Goal: Information Seeking & Learning: Learn about a topic

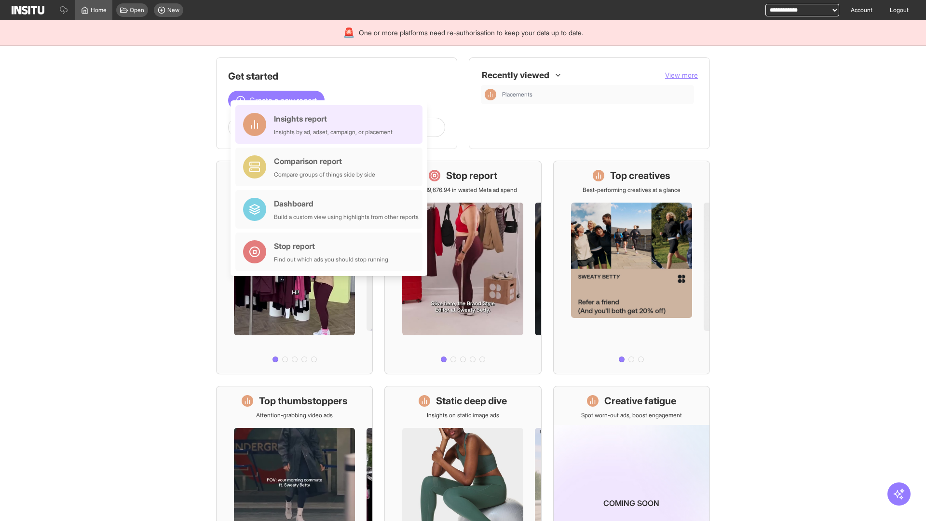
click at [331, 124] on div "Insights report Insights by ad, adset, campaign, or placement" at bounding box center [333, 124] width 119 height 23
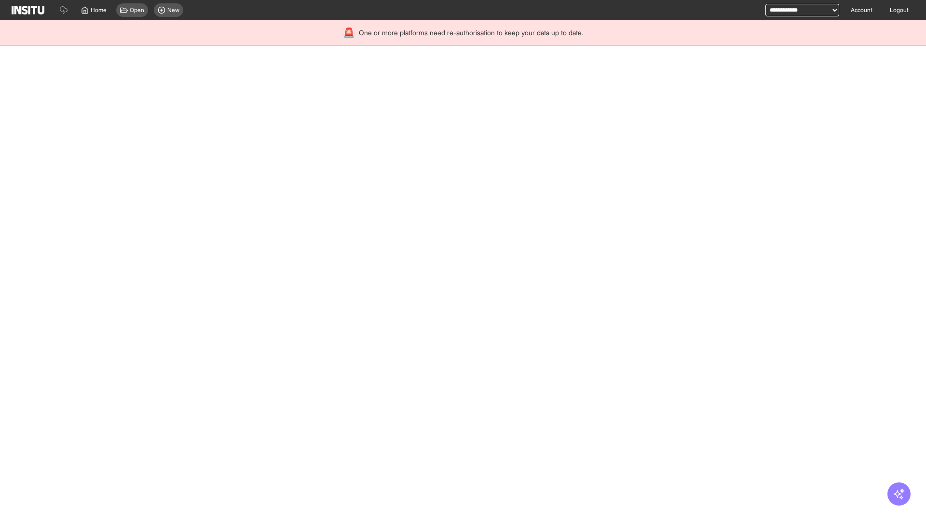
select select "**"
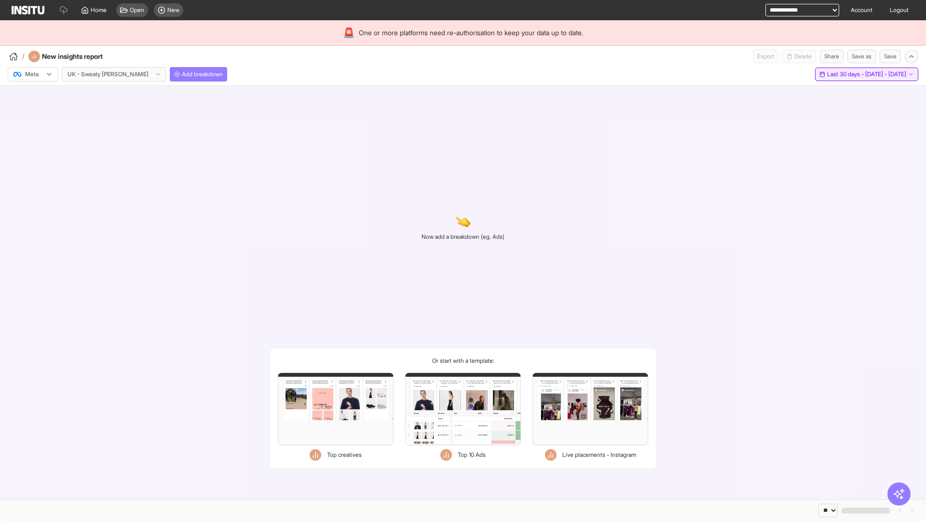
click at [845, 74] on span "Last 30 days - [DATE] - [DATE]" at bounding box center [866, 74] width 79 height 8
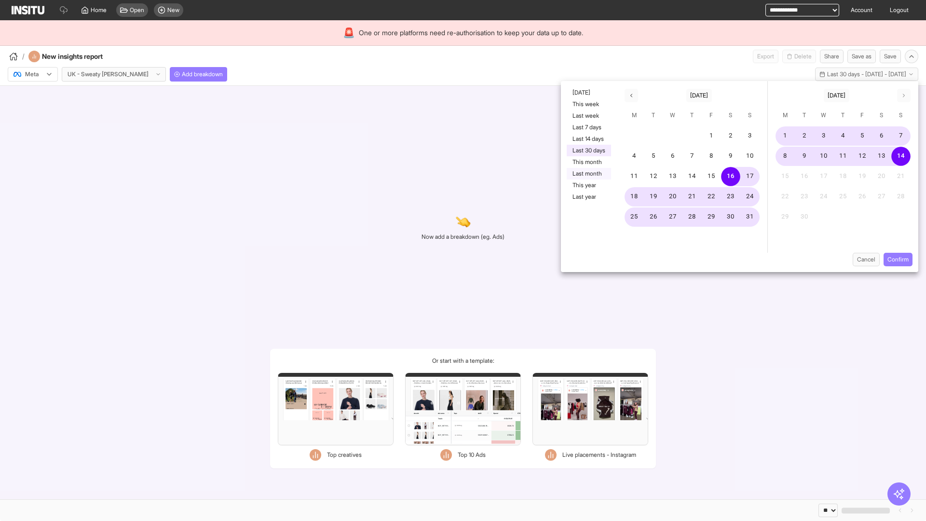
click at [588, 174] on button "Last month" at bounding box center [589, 174] width 44 height 12
